Goal: Information Seeking & Learning: Understand process/instructions

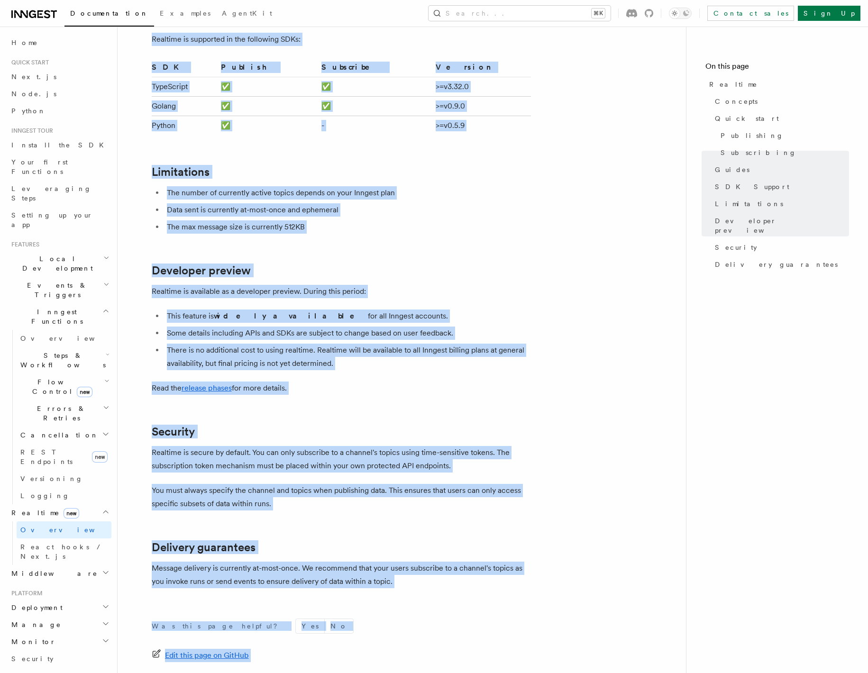
scroll to position [2340, 0]
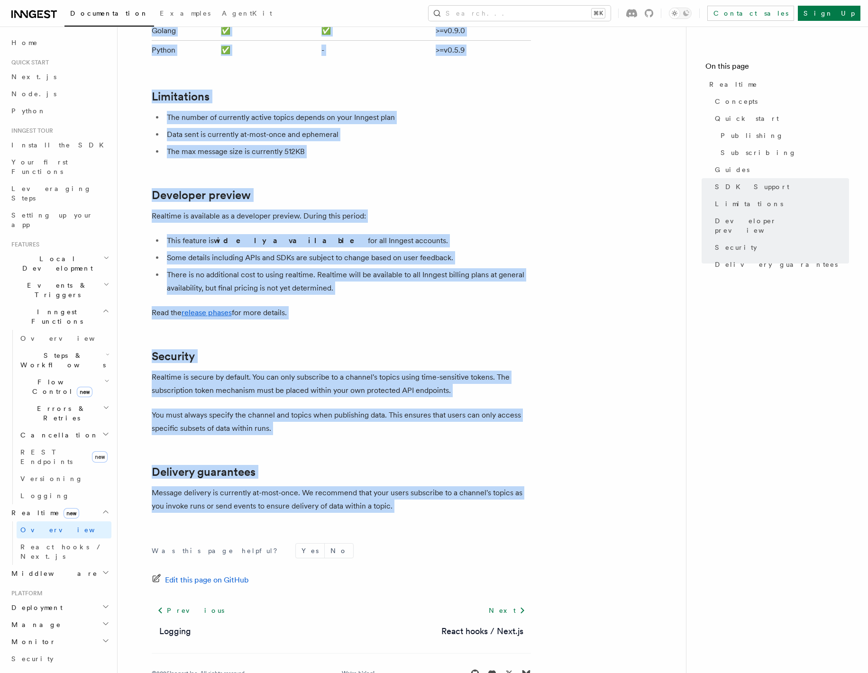
drag, startPoint x: 150, startPoint y: 68, endPoint x: 516, endPoint y: 489, distance: 557.7
copy article "Realtime TypeScript SDK v3.32.0+ Go SDK v0.9.0+ Python v0.5.9+ Realtime is curr…"
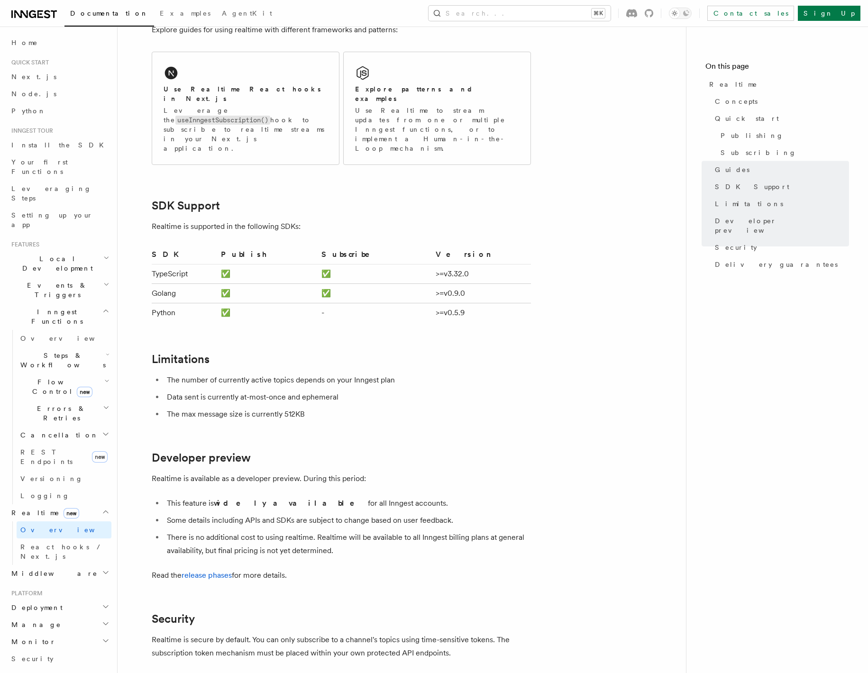
scroll to position [1929, 0]
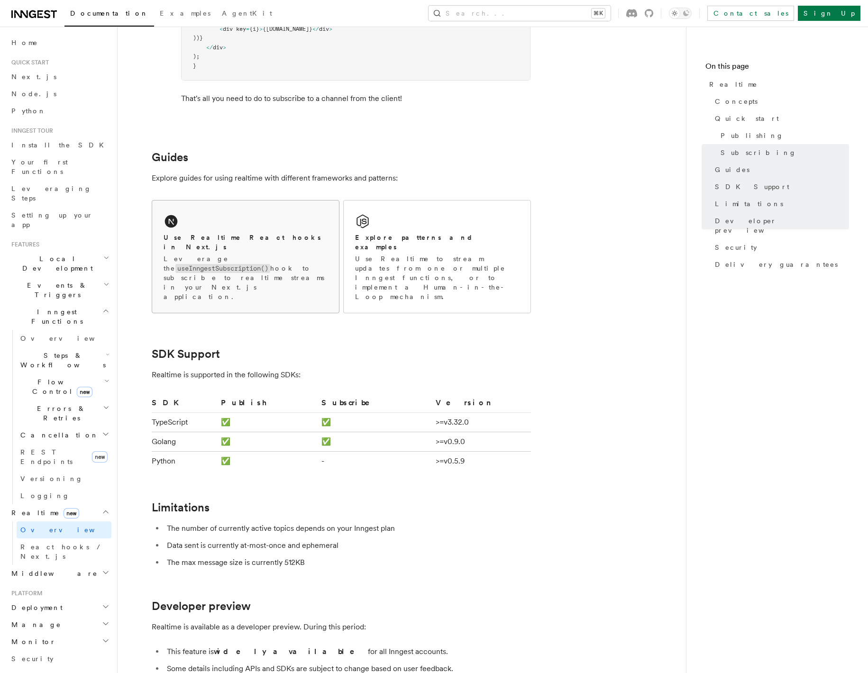
click at [247, 236] on h2 "Use Realtime React hooks in Next.js" at bounding box center [246, 242] width 164 height 19
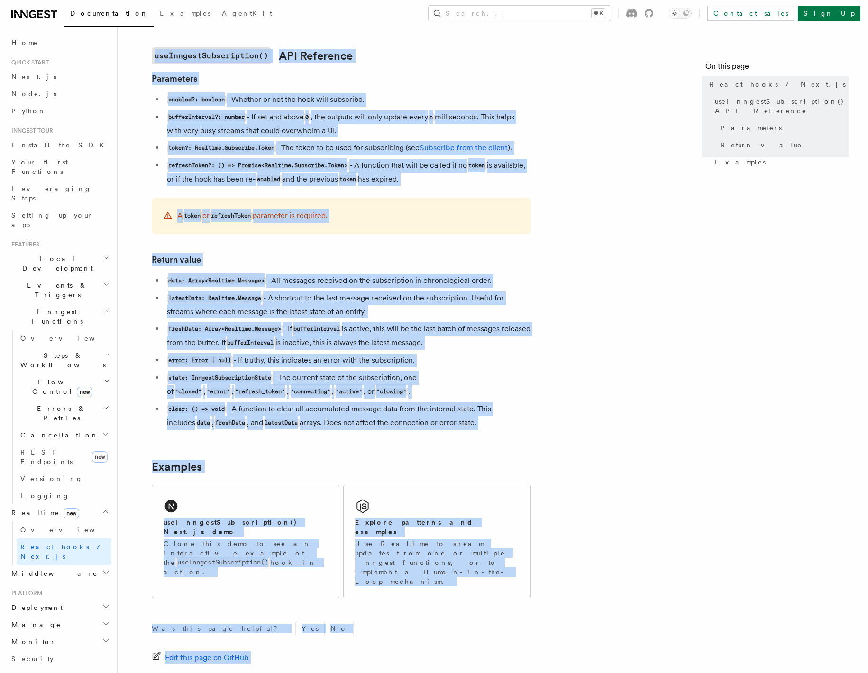
scroll to position [663, 0]
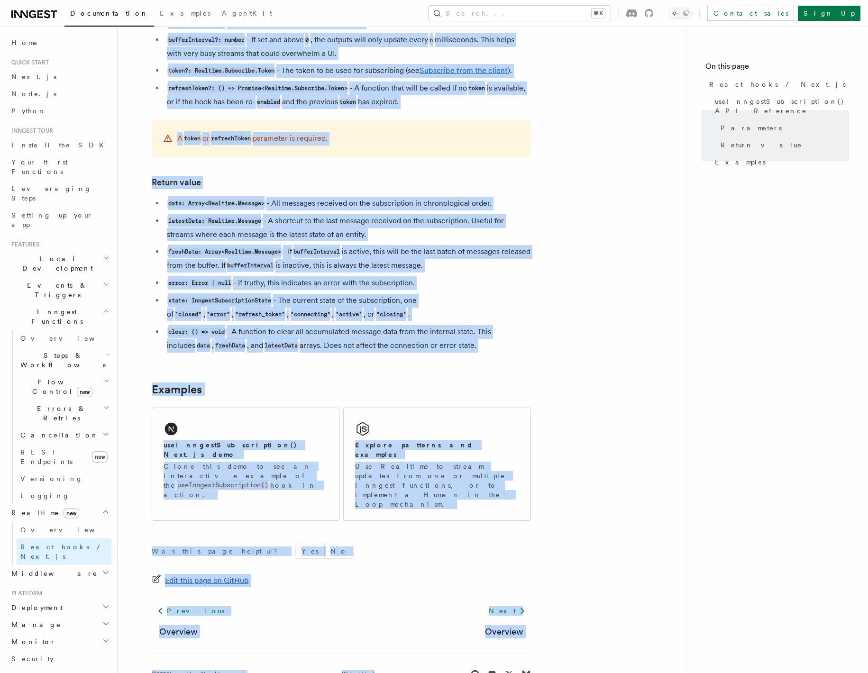
drag, startPoint x: 149, startPoint y: 73, endPoint x: 506, endPoint y: 346, distance: 449.9
click at [506, 346] on article "Features Realtime React hooks / Next.js TypeScript SDK v3.32.0+ Realtime provid…" at bounding box center [402, 40] width 538 height 1322
copy article "React hooks / Next.js TypeScript SDK v3.32.0+ Realtime provides a useInngestSub…"
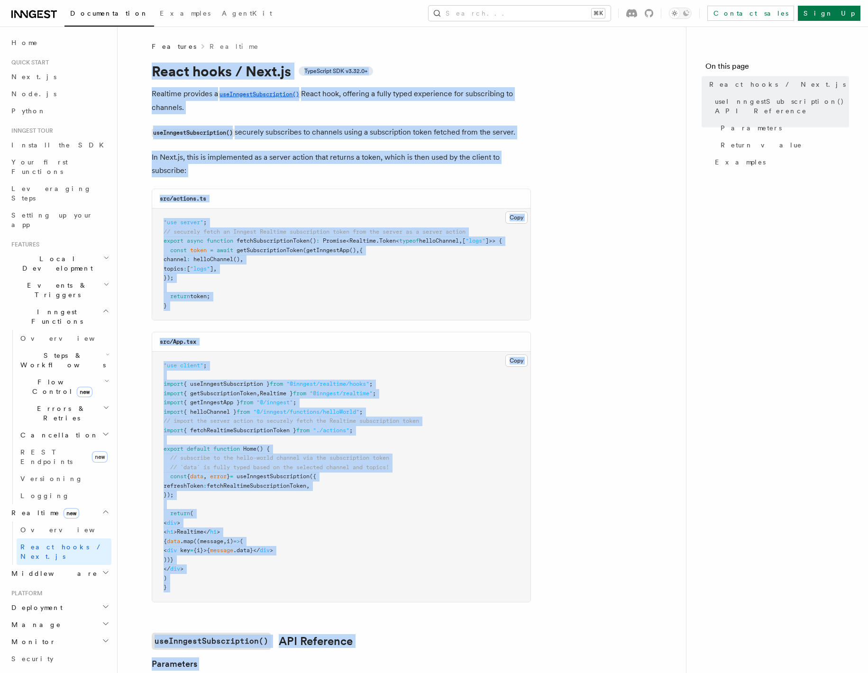
click at [365, 233] on span "// securely fetch an Inngest Realtime subscription token from the server as a s…" at bounding box center [315, 231] width 302 height 7
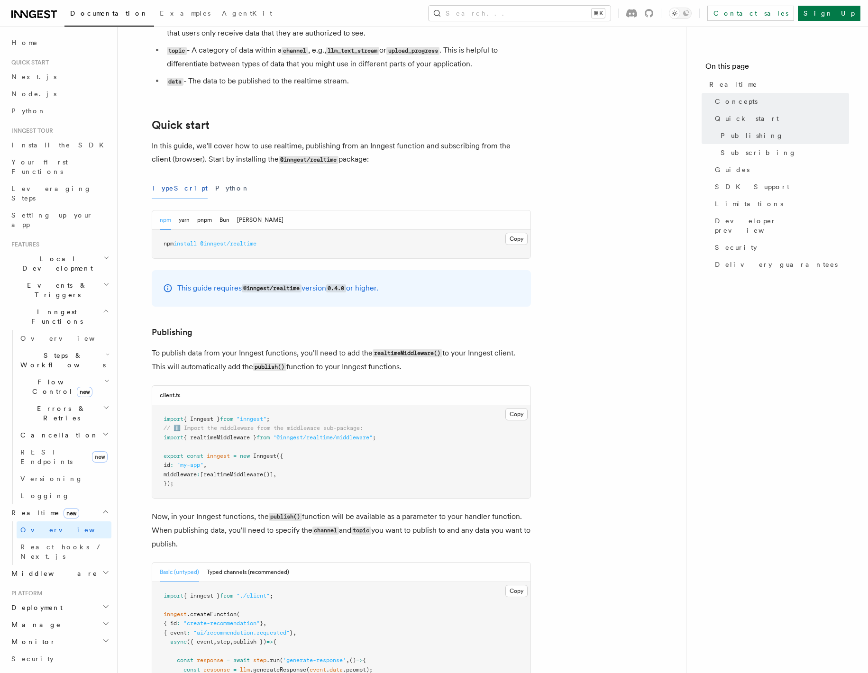
scroll to position [483, 0]
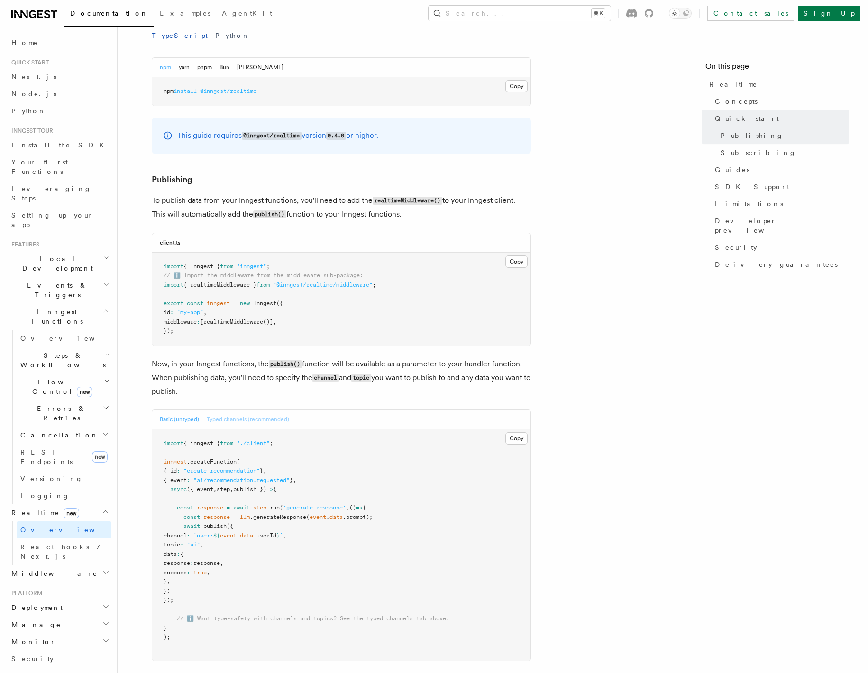
click at [237, 417] on button "Typed channels (recommended)" at bounding box center [248, 419] width 82 height 19
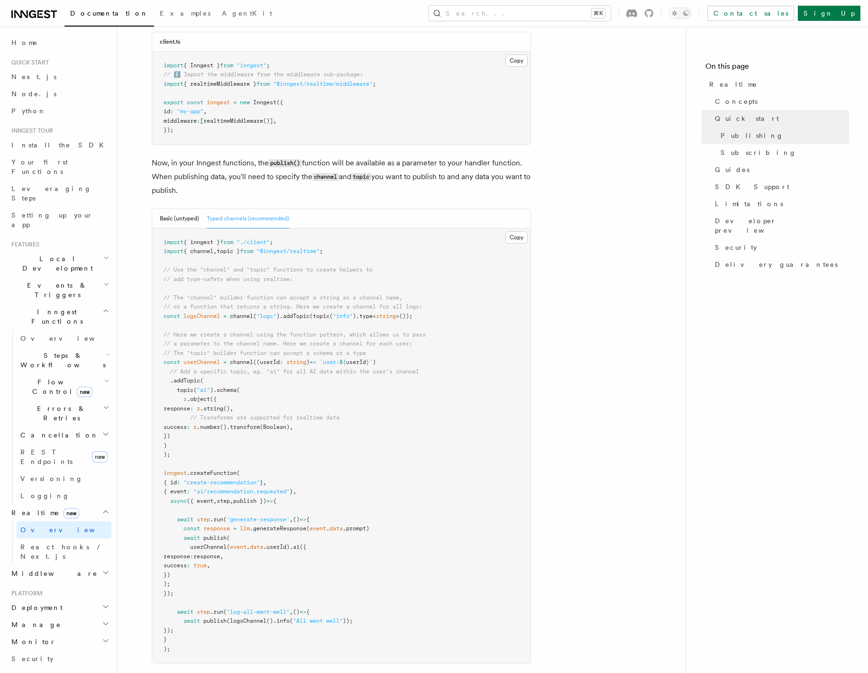
scroll to position [733, 0]
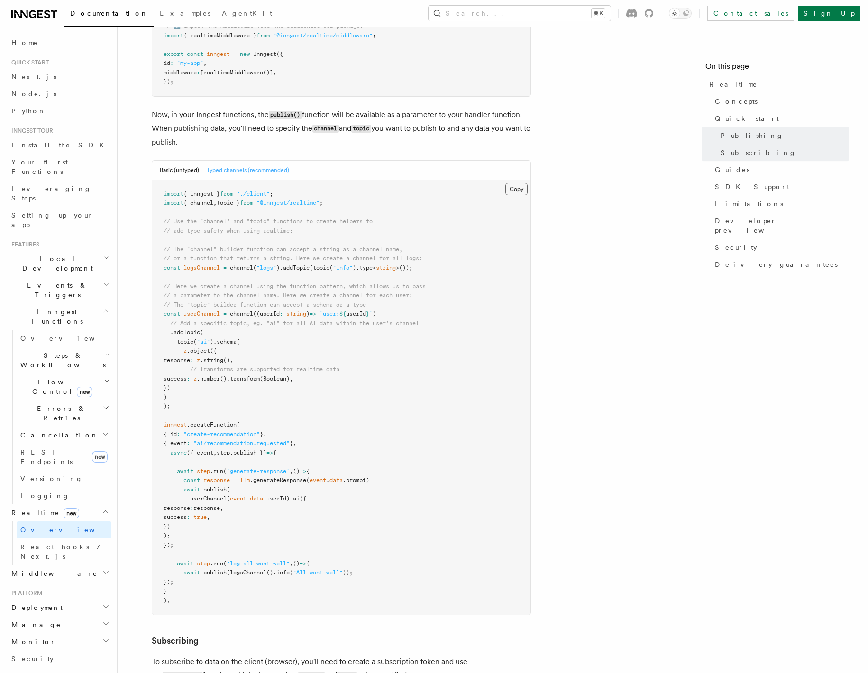
click at [508, 191] on button "Copy Copied" at bounding box center [516, 189] width 22 height 12
